Goal: Information Seeking & Learning: Learn about a topic

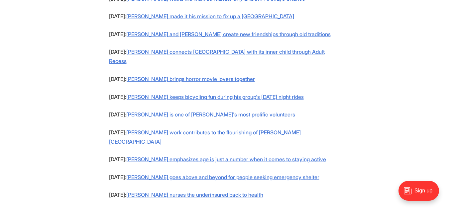
scroll to position [655, 0]
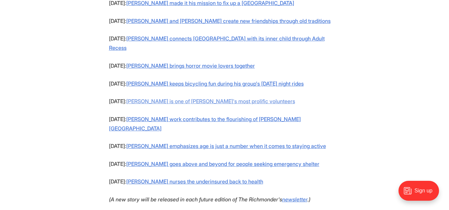
click at [215, 98] on link "[PERSON_NAME] is one of [PERSON_NAME]'s most prolific volunteers" at bounding box center [210, 101] width 169 height 7
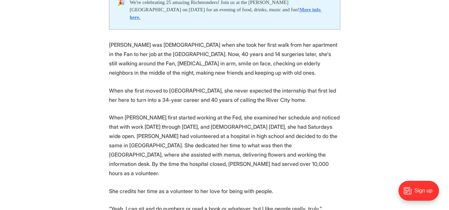
scroll to position [347, 0]
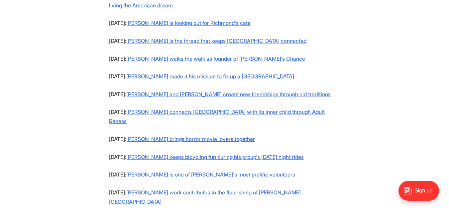
scroll to position [579, 0]
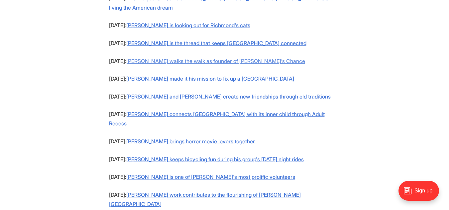
click at [226, 62] on link "[PERSON_NAME] walks the walk as founder of [PERSON_NAME]’s Chance" at bounding box center [215, 61] width 179 height 7
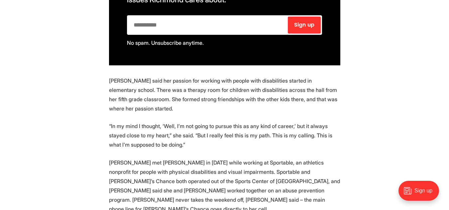
scroll to position [913, 0]
